Goal: Task Accomplishment & Management: Use online tool/utility

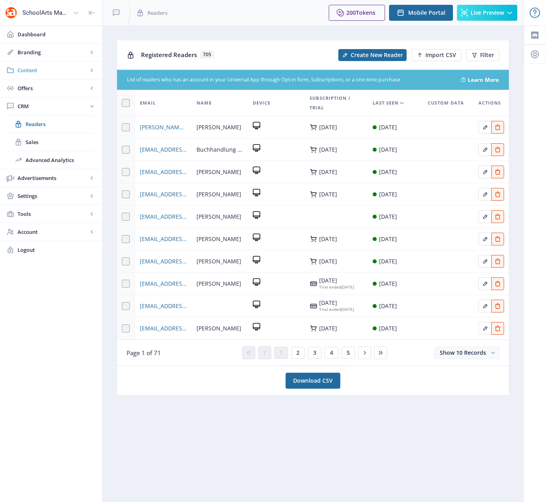
click at [33, 70] on span "Content" at bounding box center [53, 70] width 70 height 8
click at [38, 106] on span "Collections" at bounding box center [60, 106] width 69 height 8
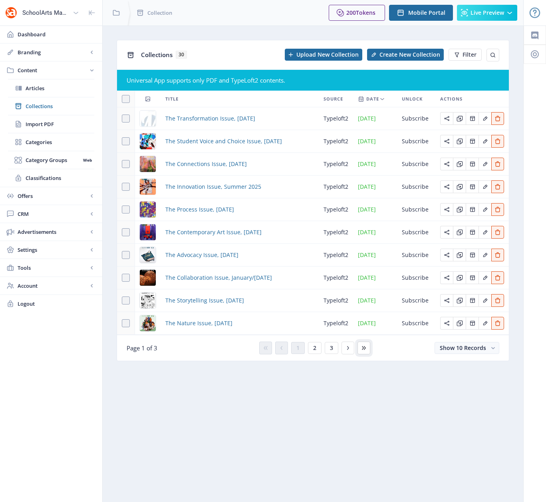
click at [366, 349] on icon at bounding box center [364, 348] width 6 height 6
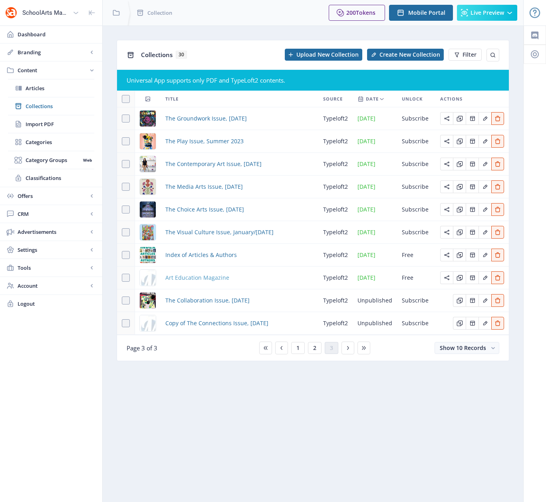
click at [199, 278] on span "Art Education Magazine" at bounding box center [197, 278] width 64 height 10
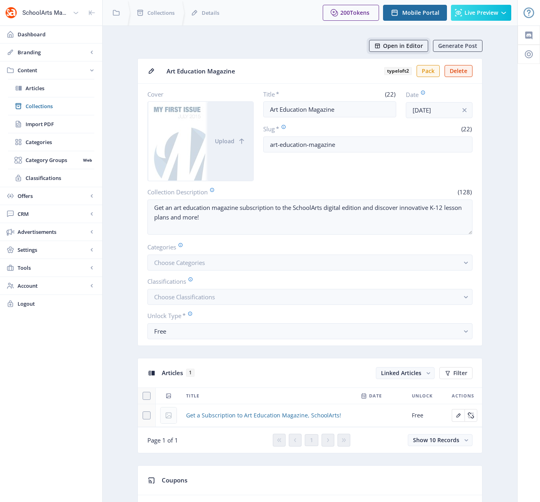
click at [405, 44] on span "Open in Editor" at bounding box center [403, 46] width 40 height 6
